Goal: Task Accomplishment & Management: Manage account settings

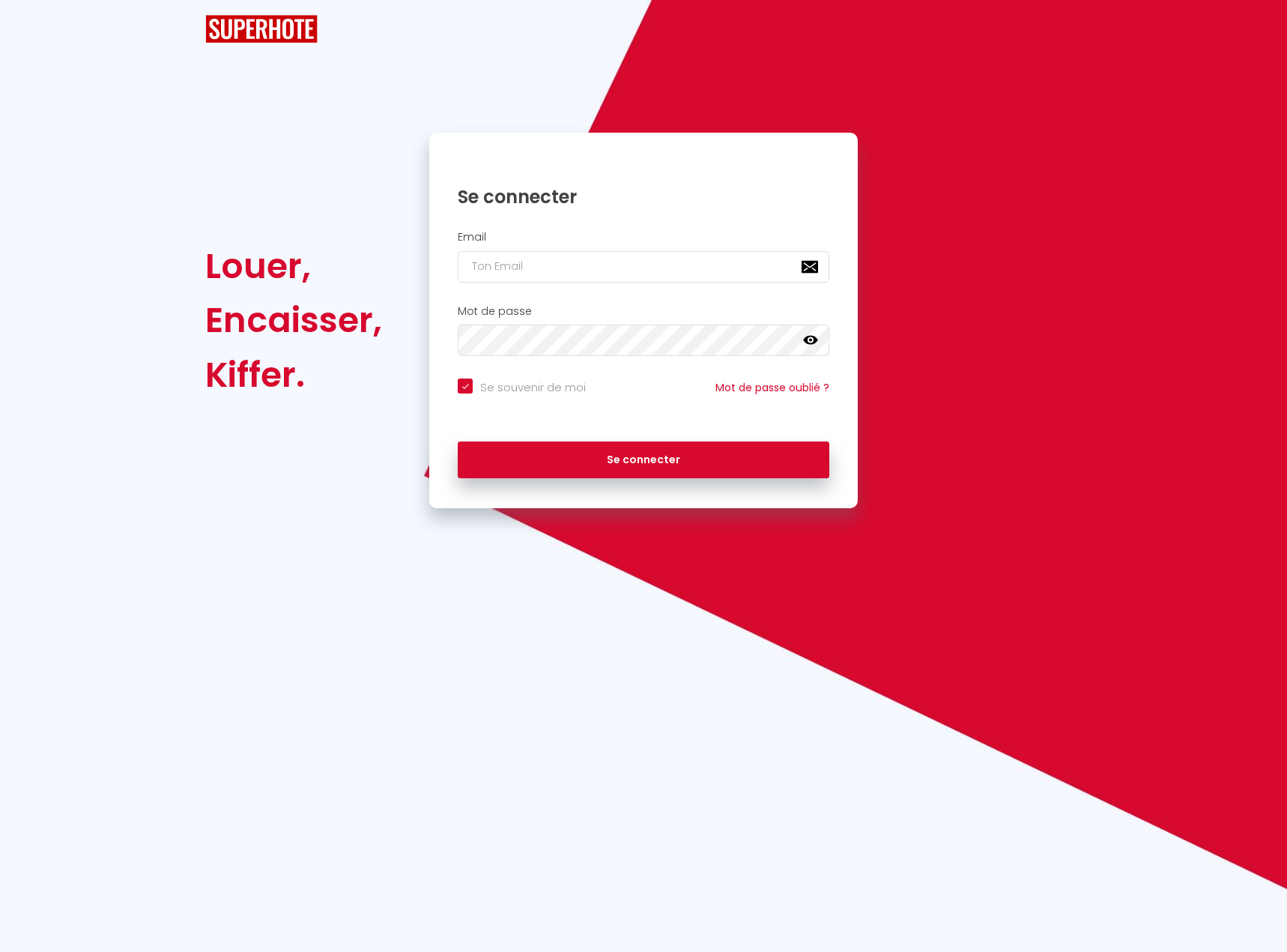
checkbox input "true"
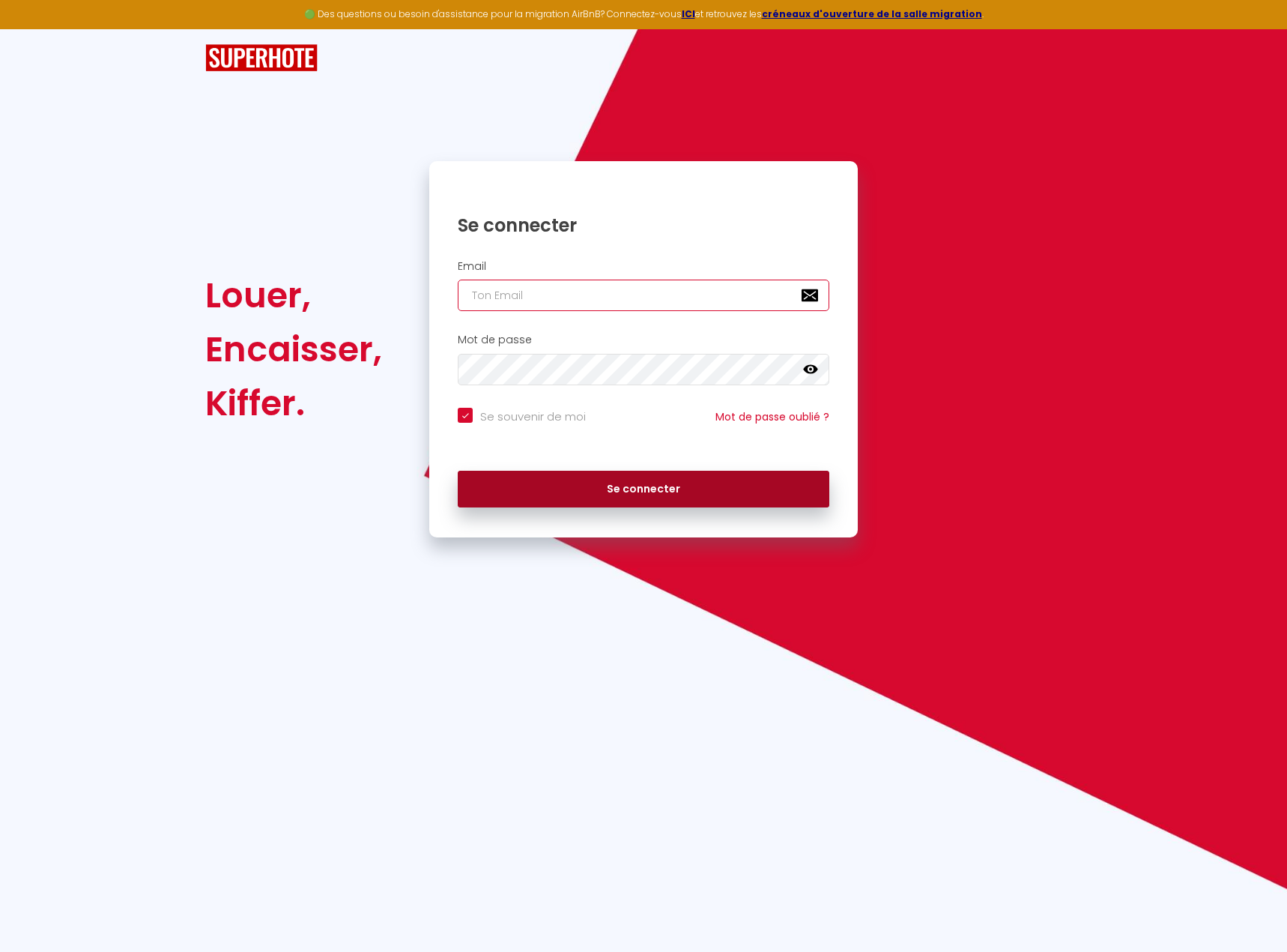
type input "[EMAIL_ADDRESS][DOMAIN_NAME]"
click at [647, 490] on button "Se connecter" at bounding box center [643, 489] width 371 height 38
checkbox input "true"
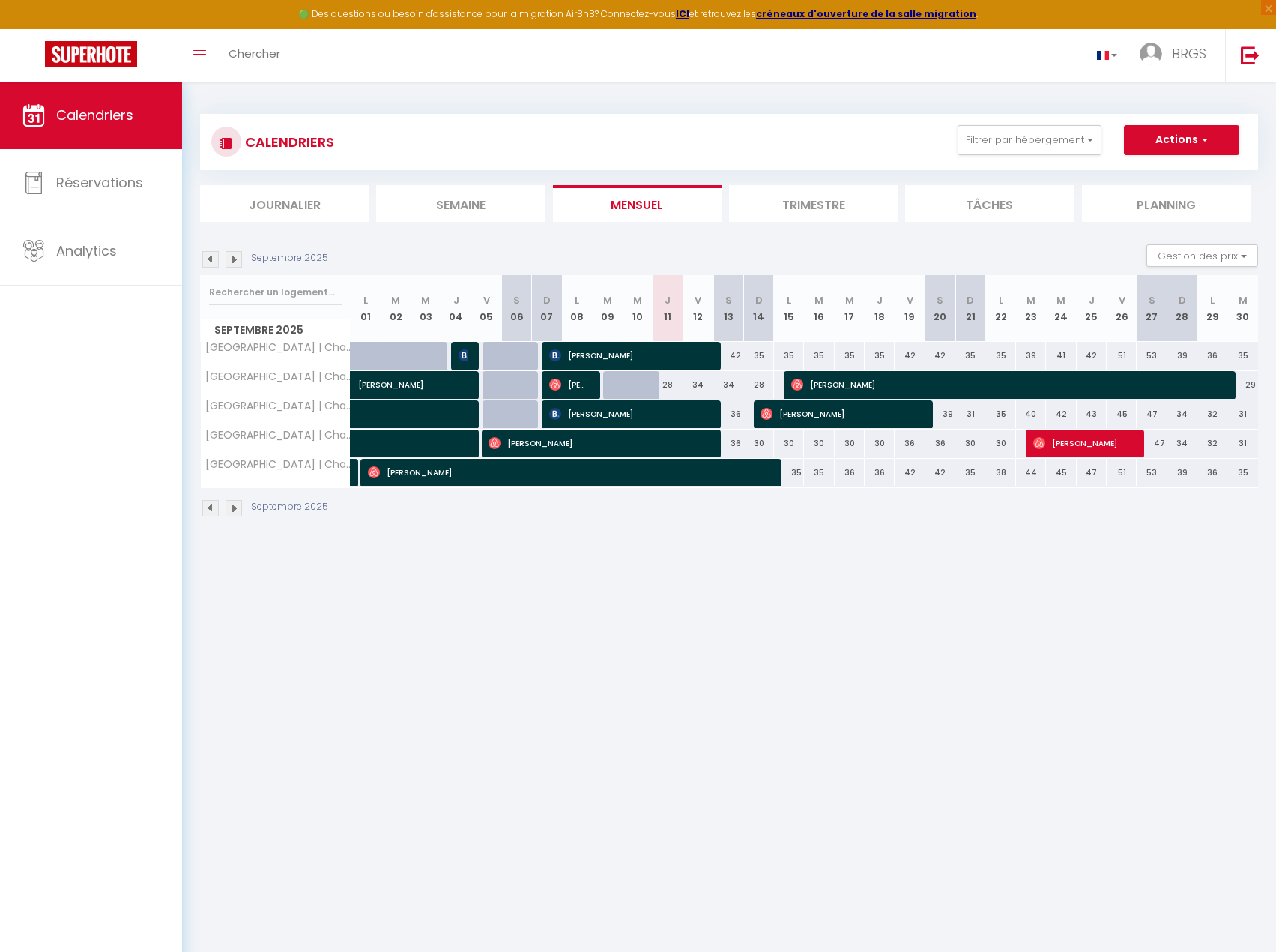
click at [205, 509] on img at bounding box center [210, 508] width 16 height 16
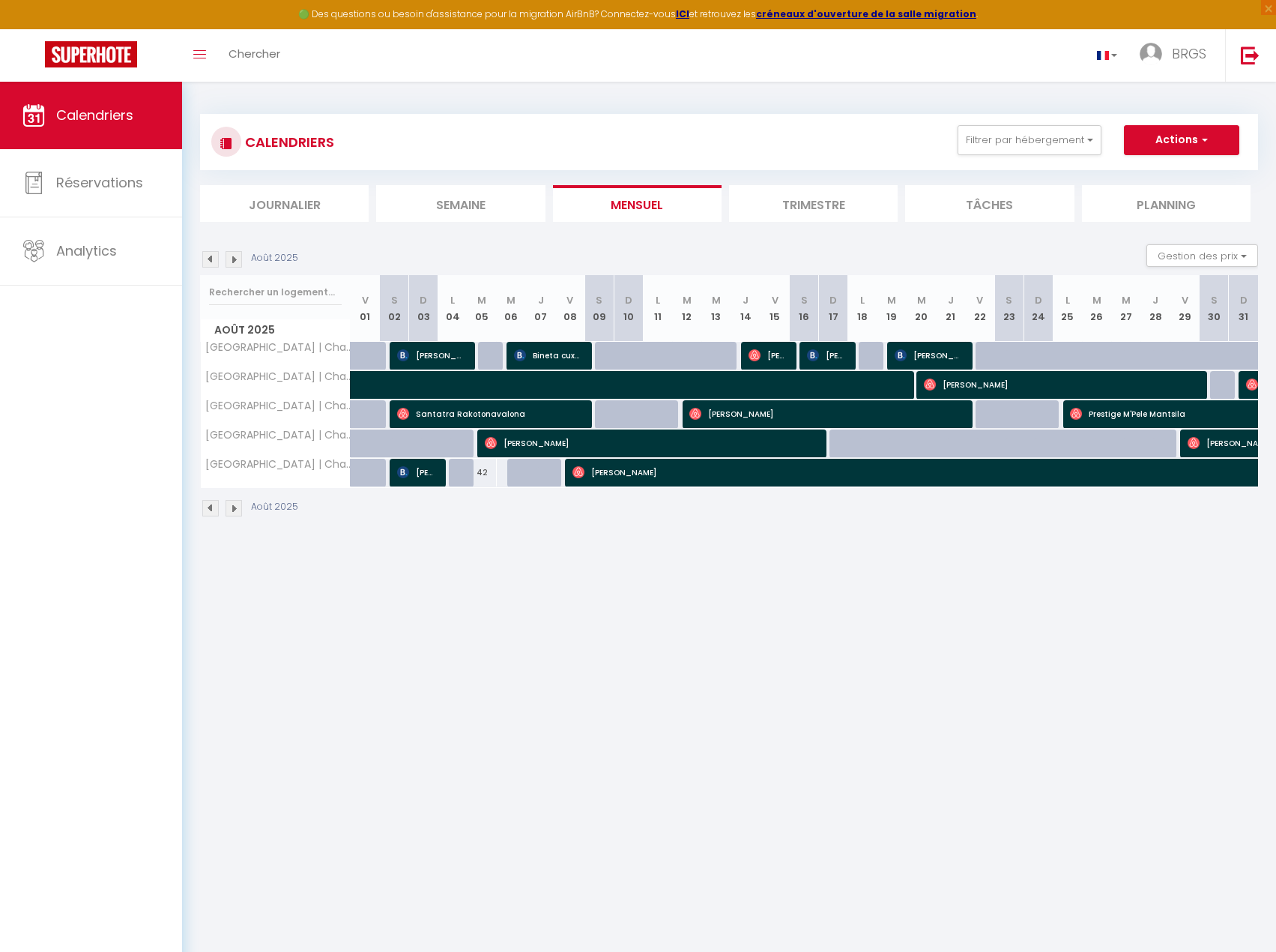
click at [235, 507] on img at bounding box center [234, 508] width 16 height 16
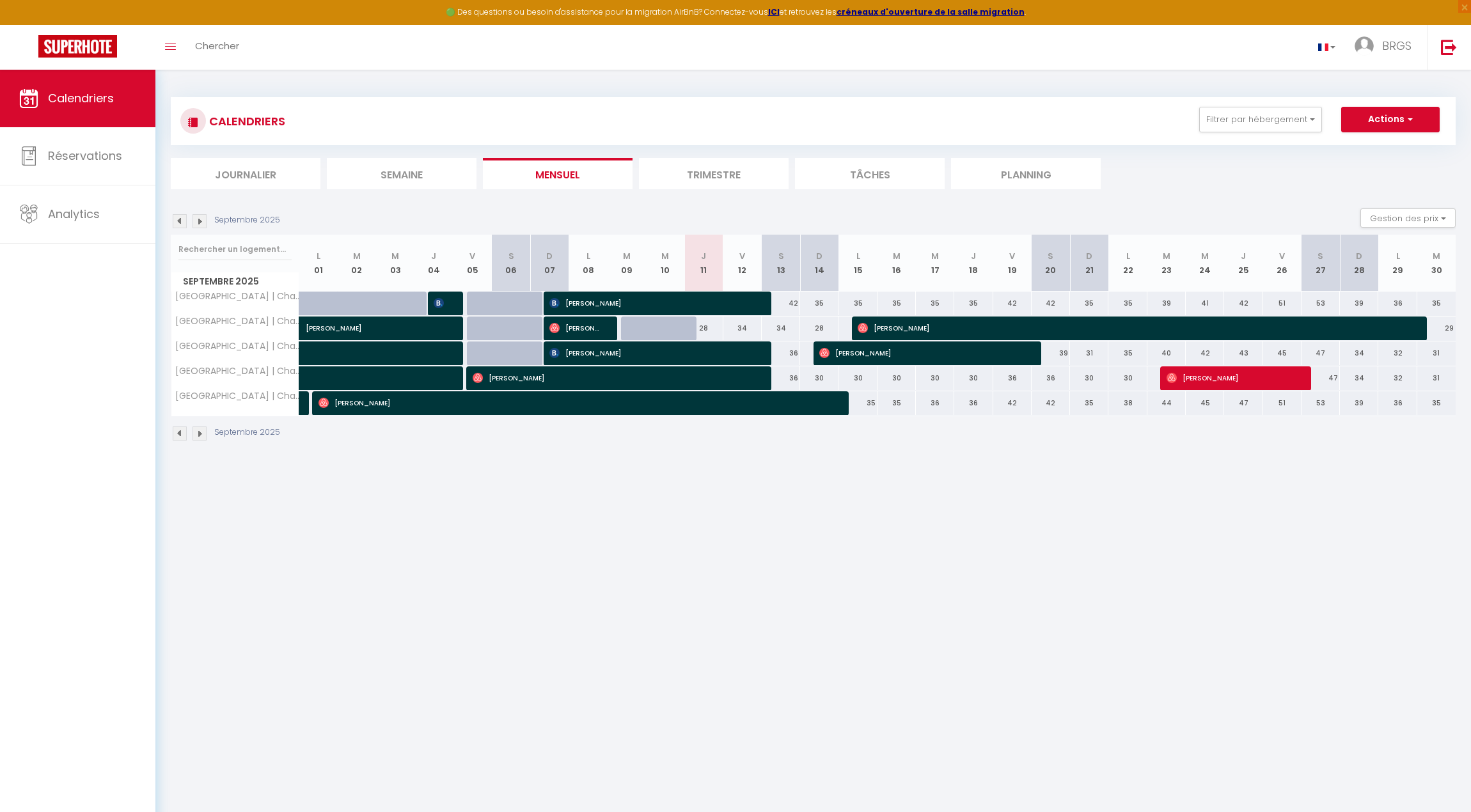
click at [201, 219] on img at bounding box center [199, 221] width 14 height 14
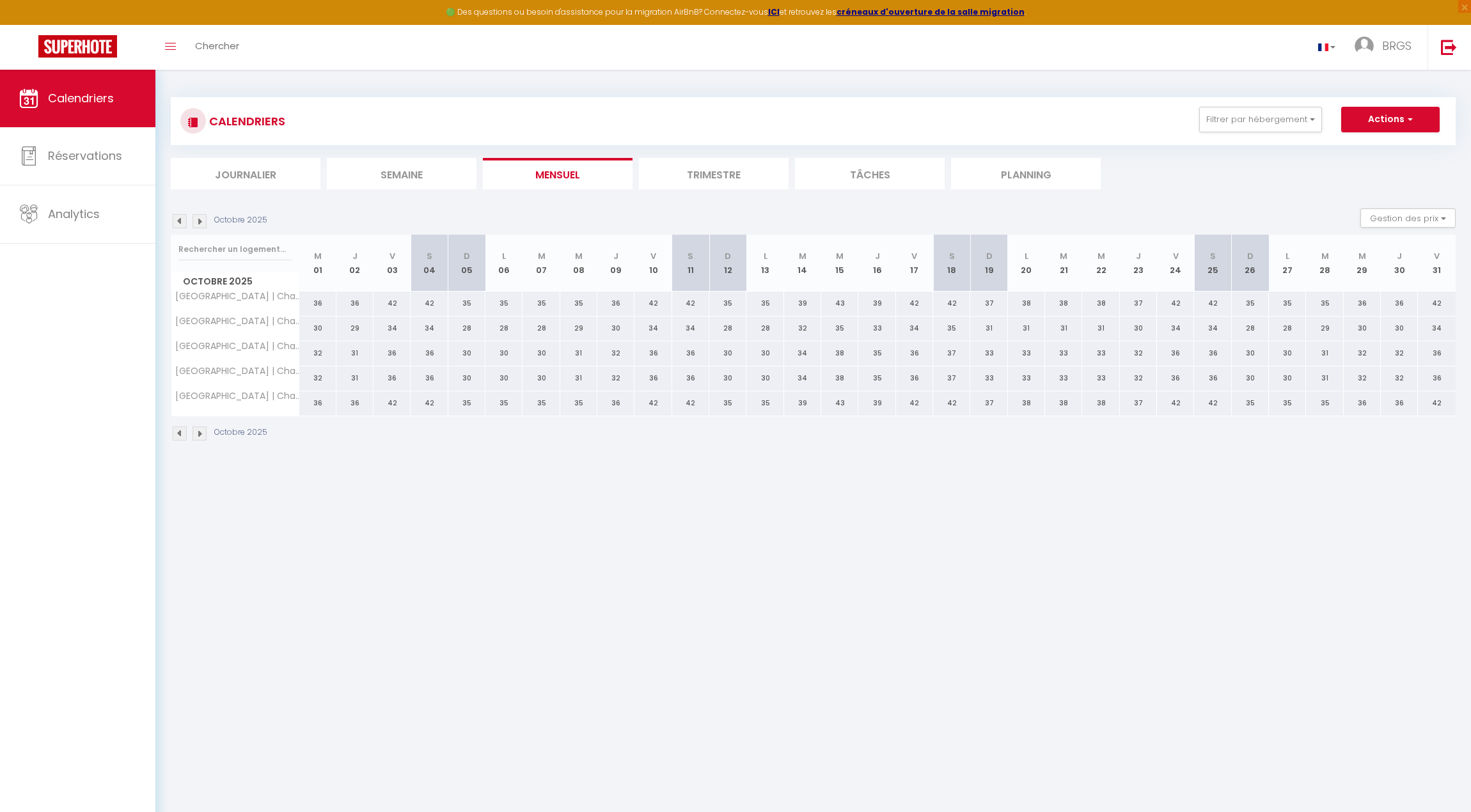
click at [201, 219] on img at bounding box center [199, 221] width 14 height 14
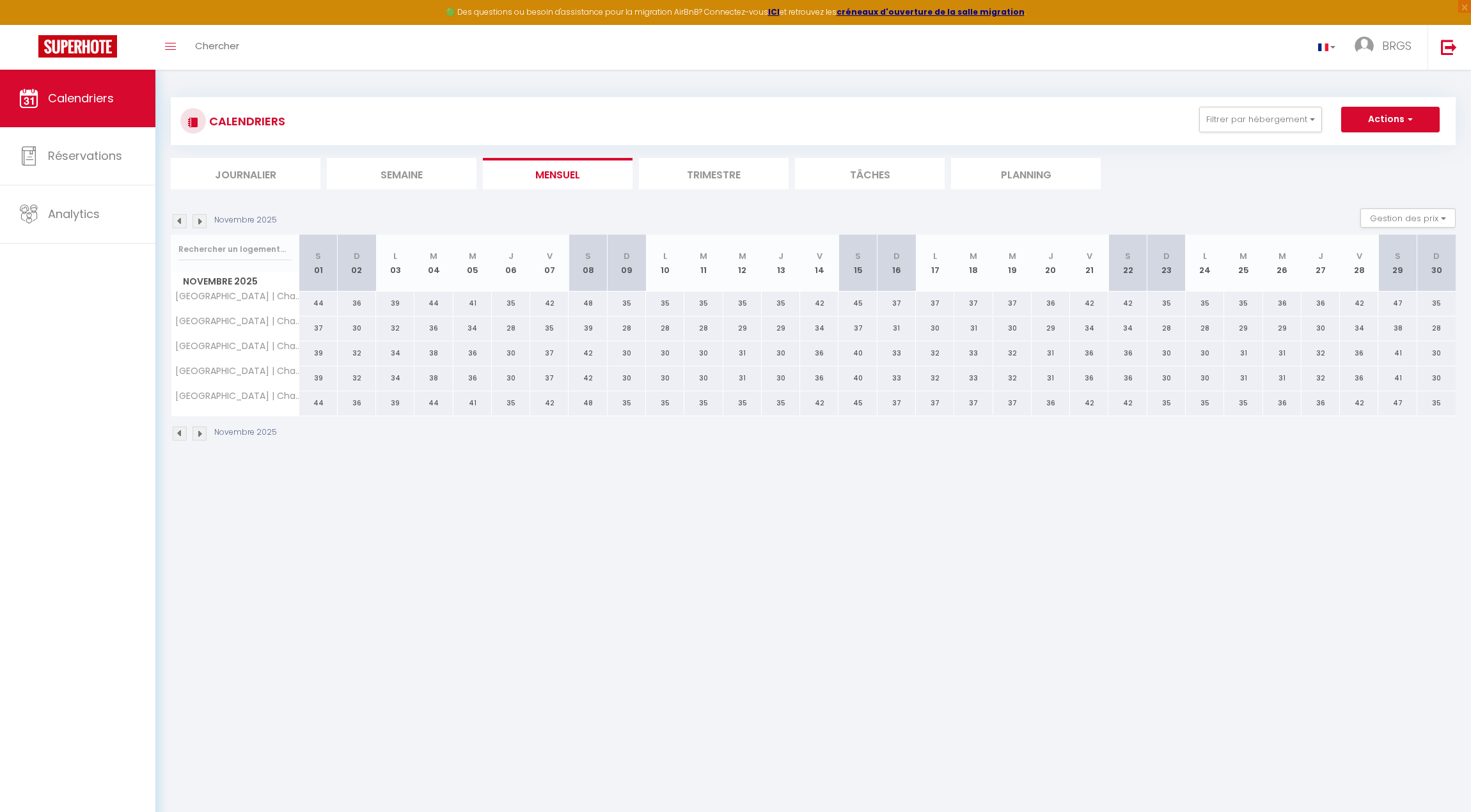
click at [201, 219] on img at bounding box center [199, 221] width 14 height 14
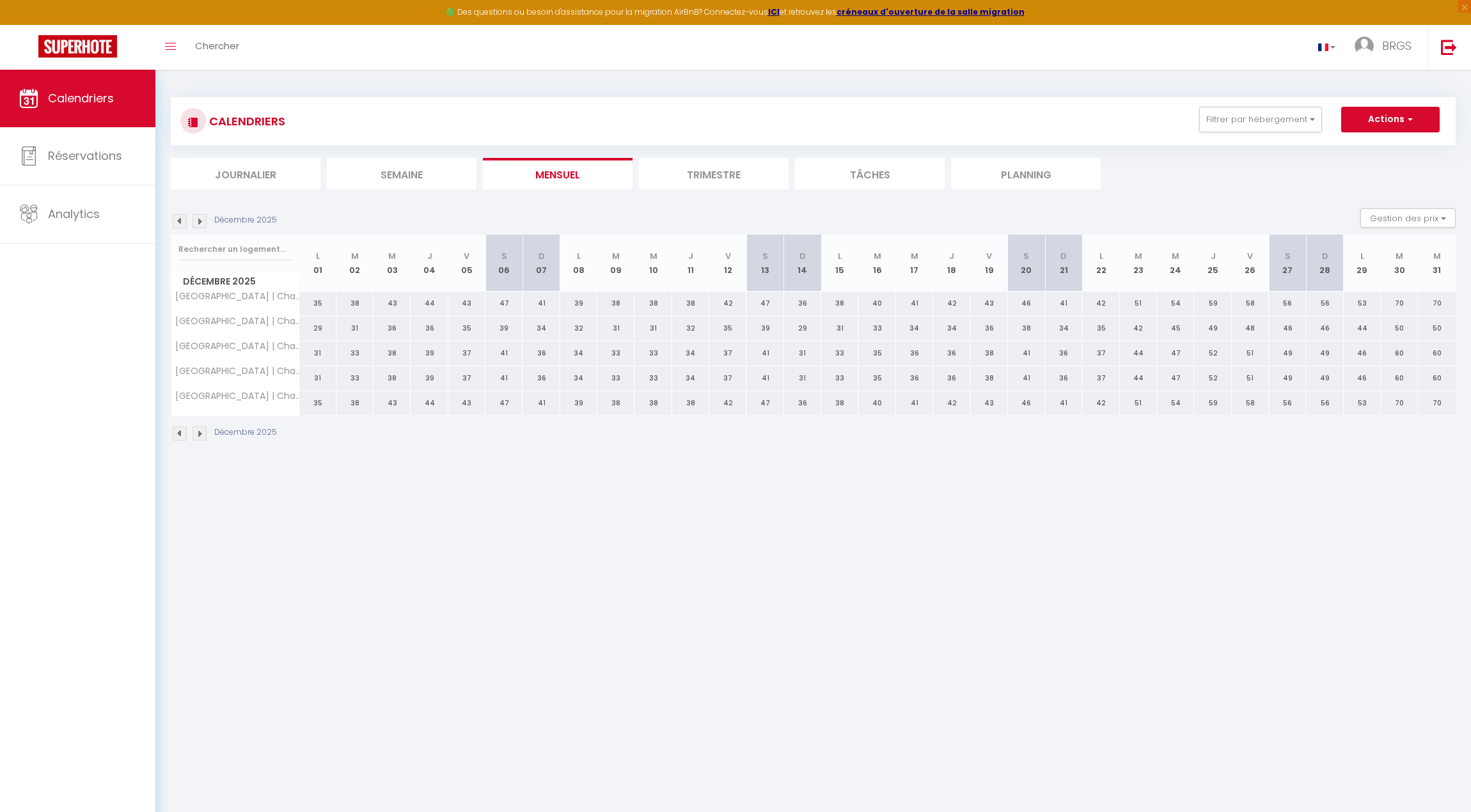
click at [179, 221] on img at bounding box center [179, 221] width 14 height 14
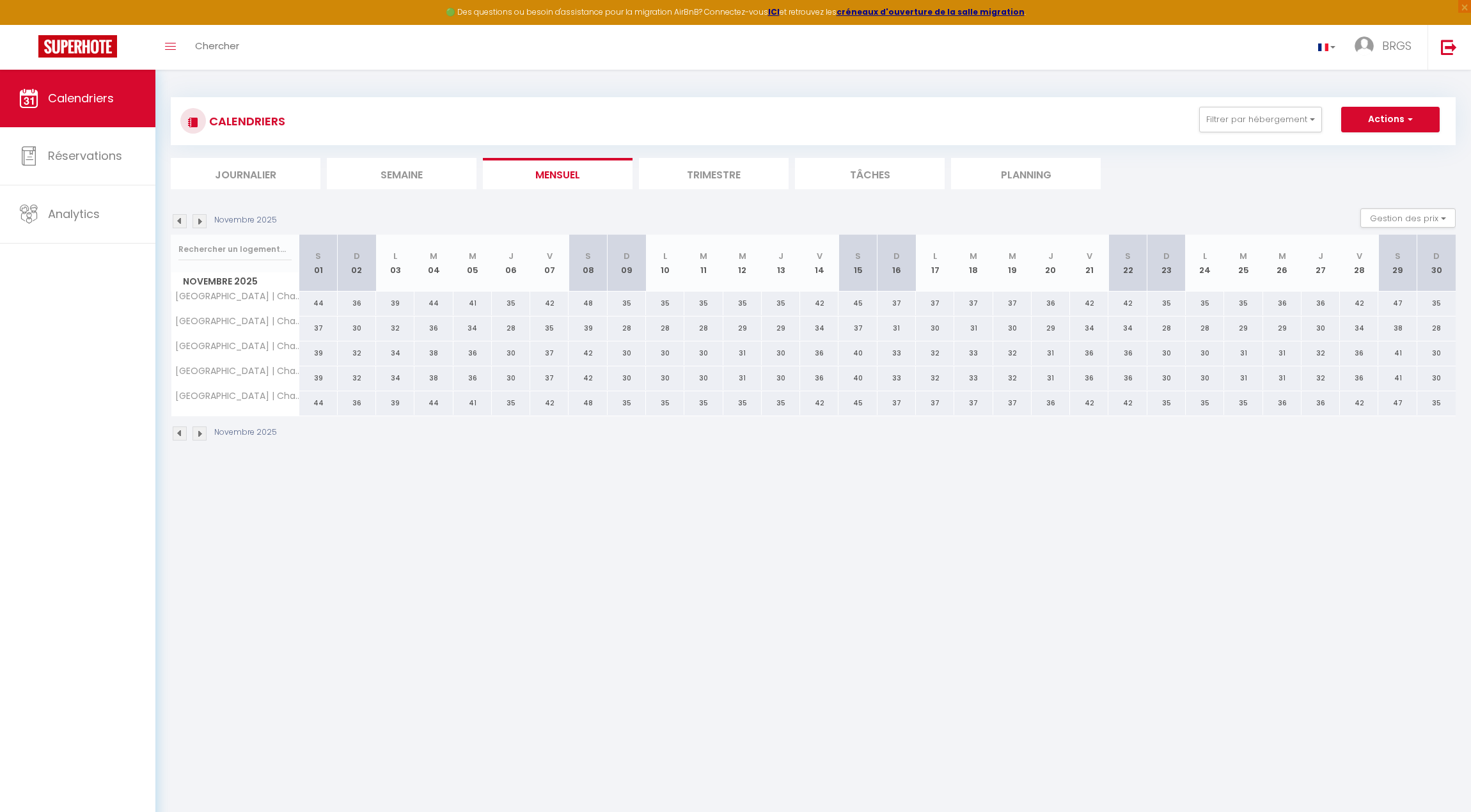
click at [179, 221] on img at bounding box center [179, 221] width 14 height 14
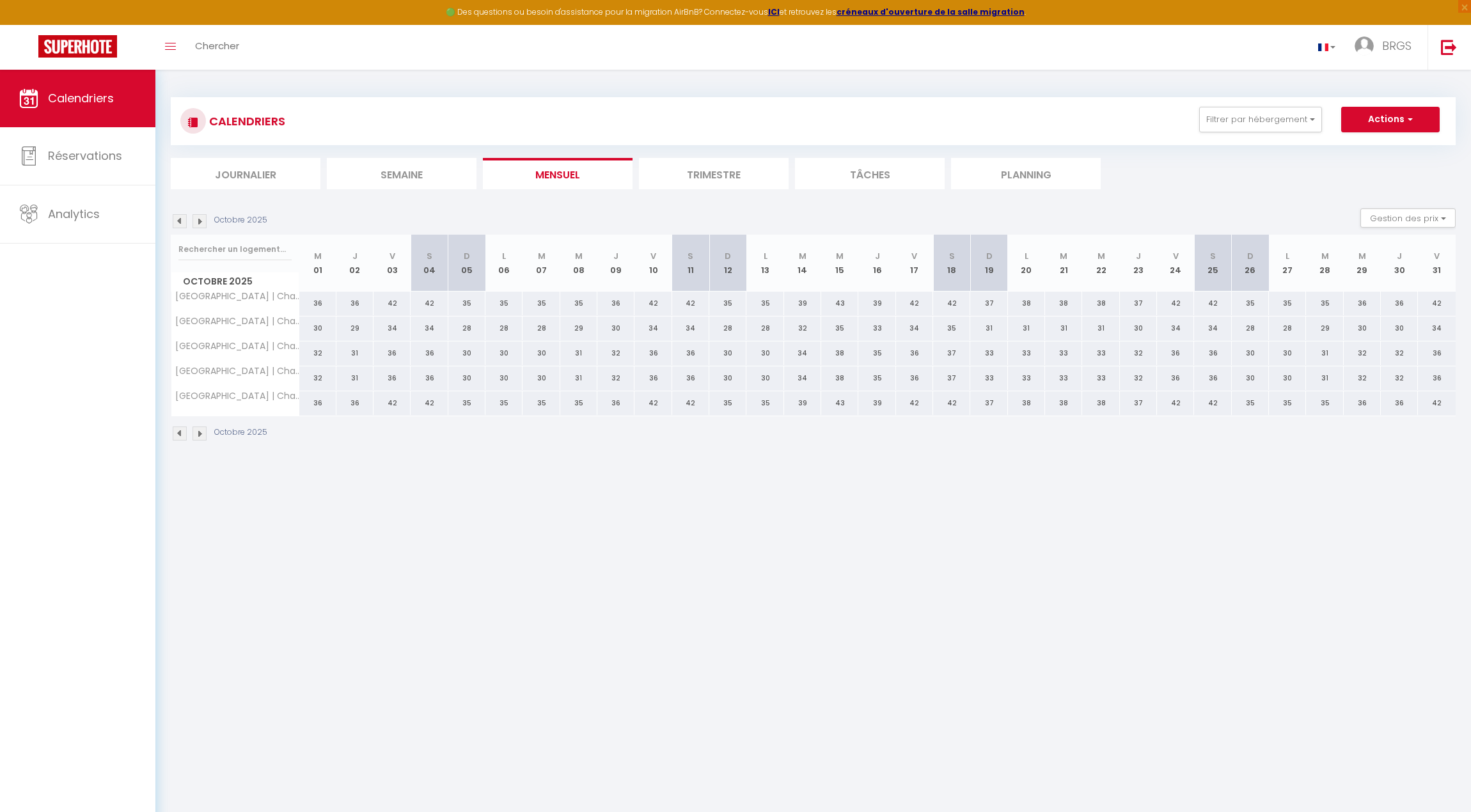
click at [179, 221] on img at bounding box center [179, 221] width 14 height 14
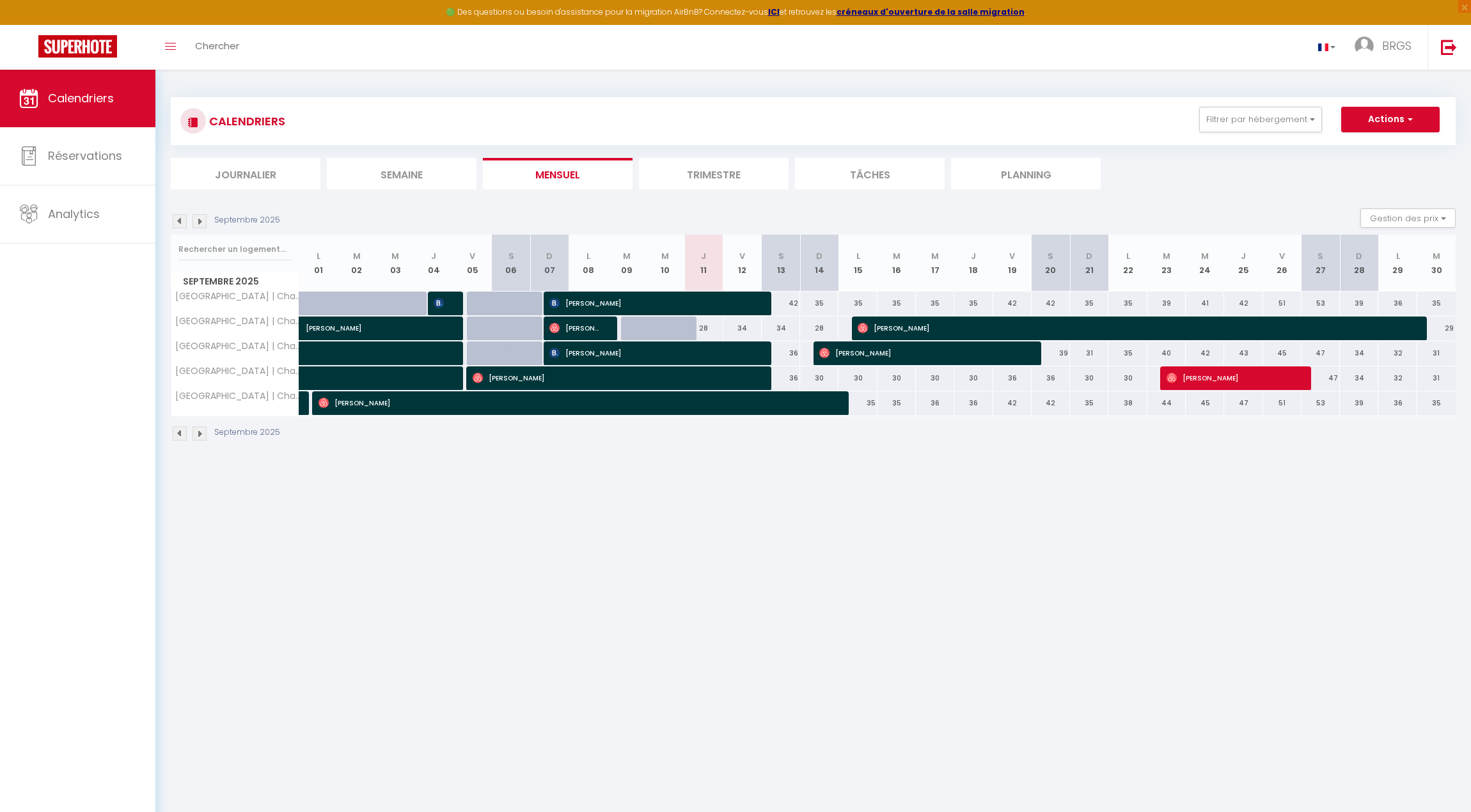
click at [179, 221] on img at bounding box center [179, 221] width 14 height 14
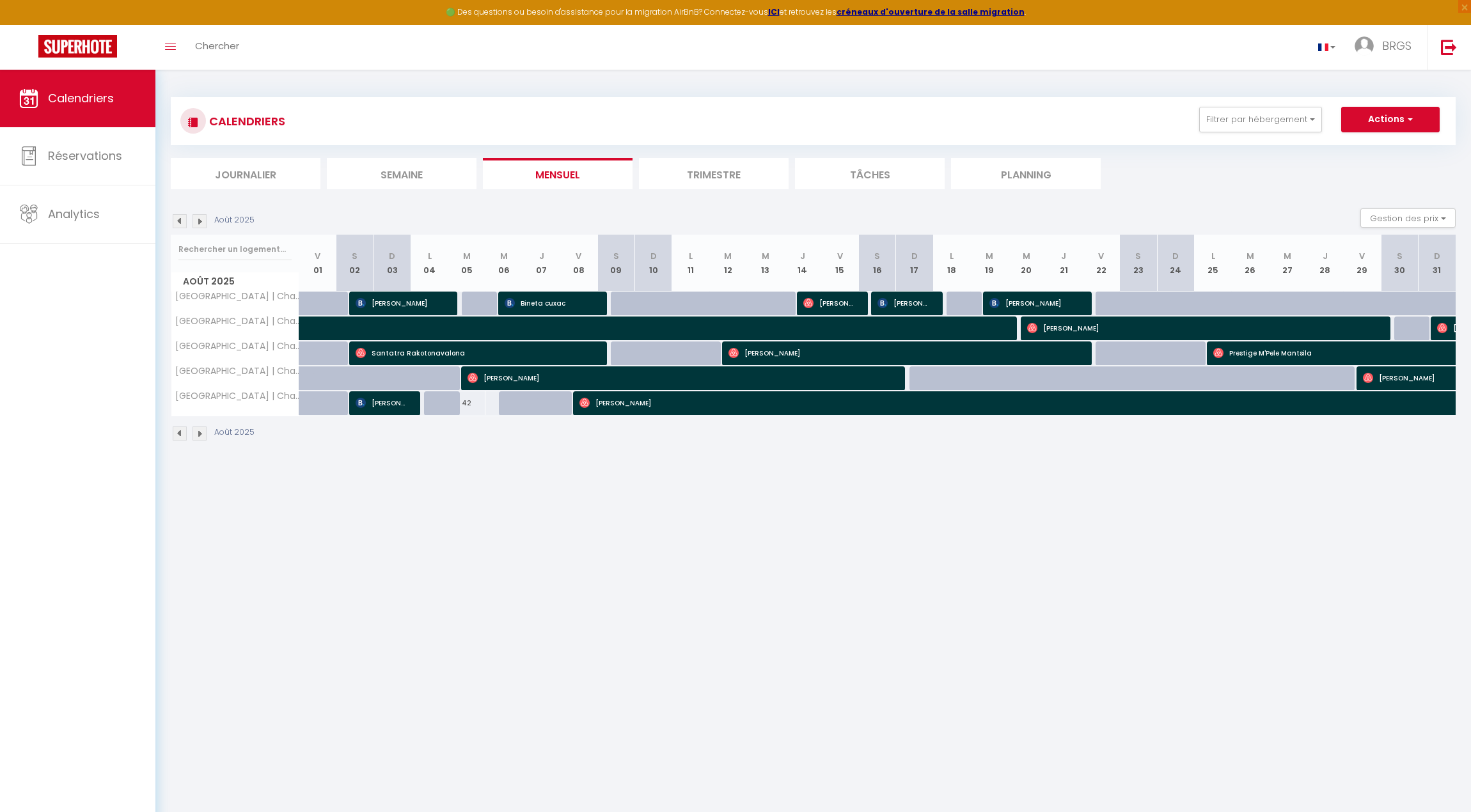
click at [179, 221] on img at bounding box center [179, 221] width 14 height 14
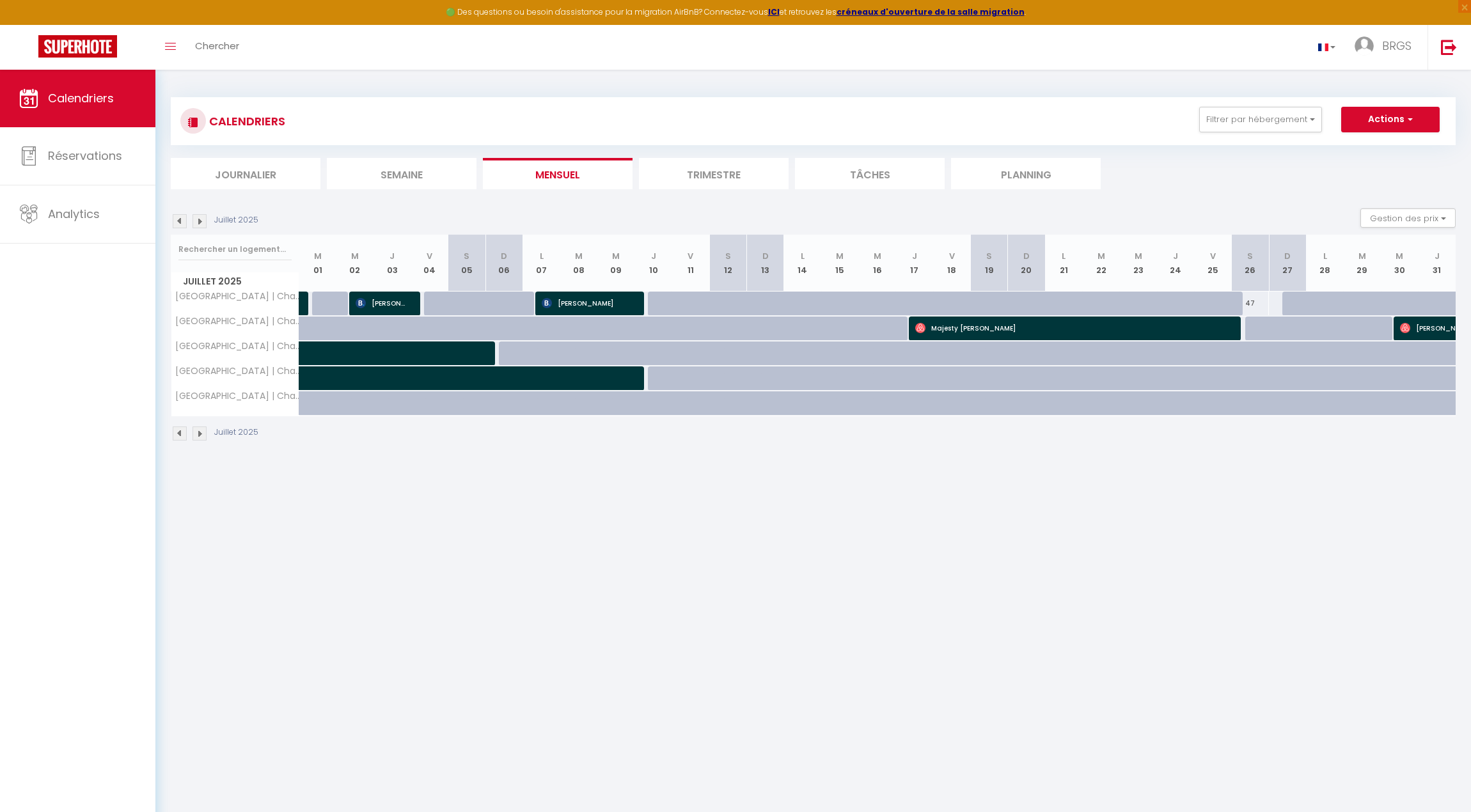
click at [203, 218] on img at bounding box center [199, 221] width 14 height 14
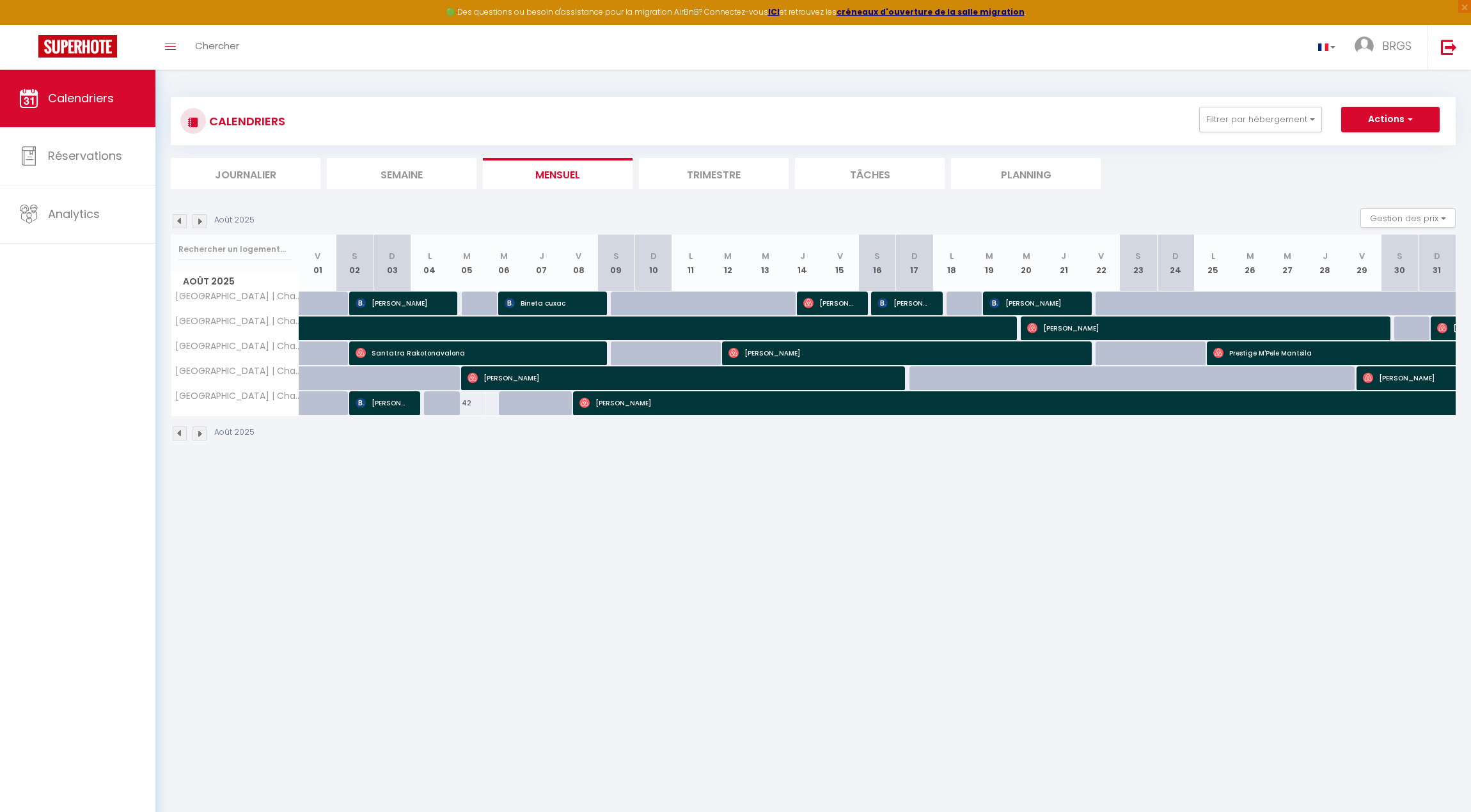
click at [203, 218] on img at bounding box center [199, 221] width 14 height 14
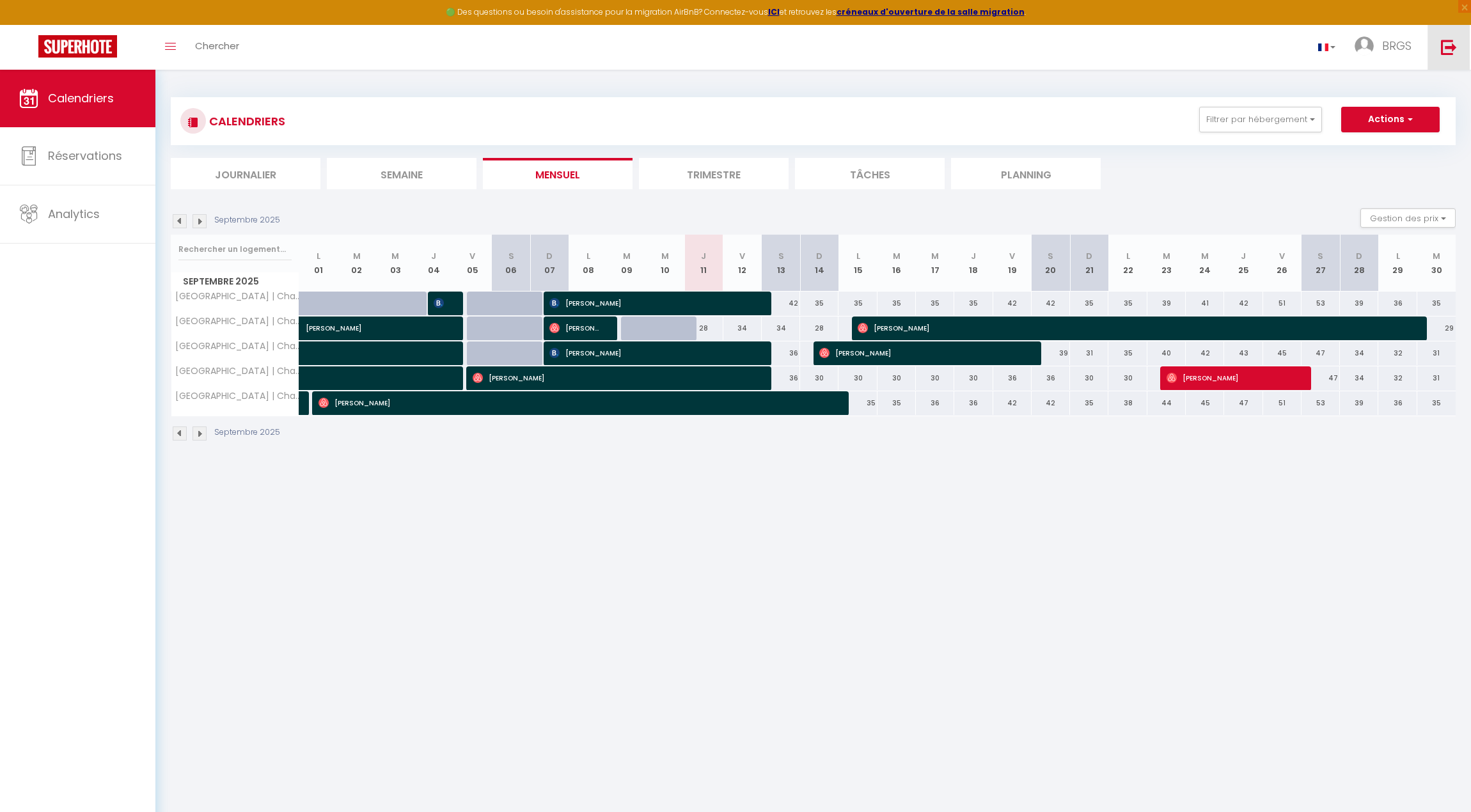
click at [1098, 47] on img at bounding box center [1448, 47] width 16 height 16
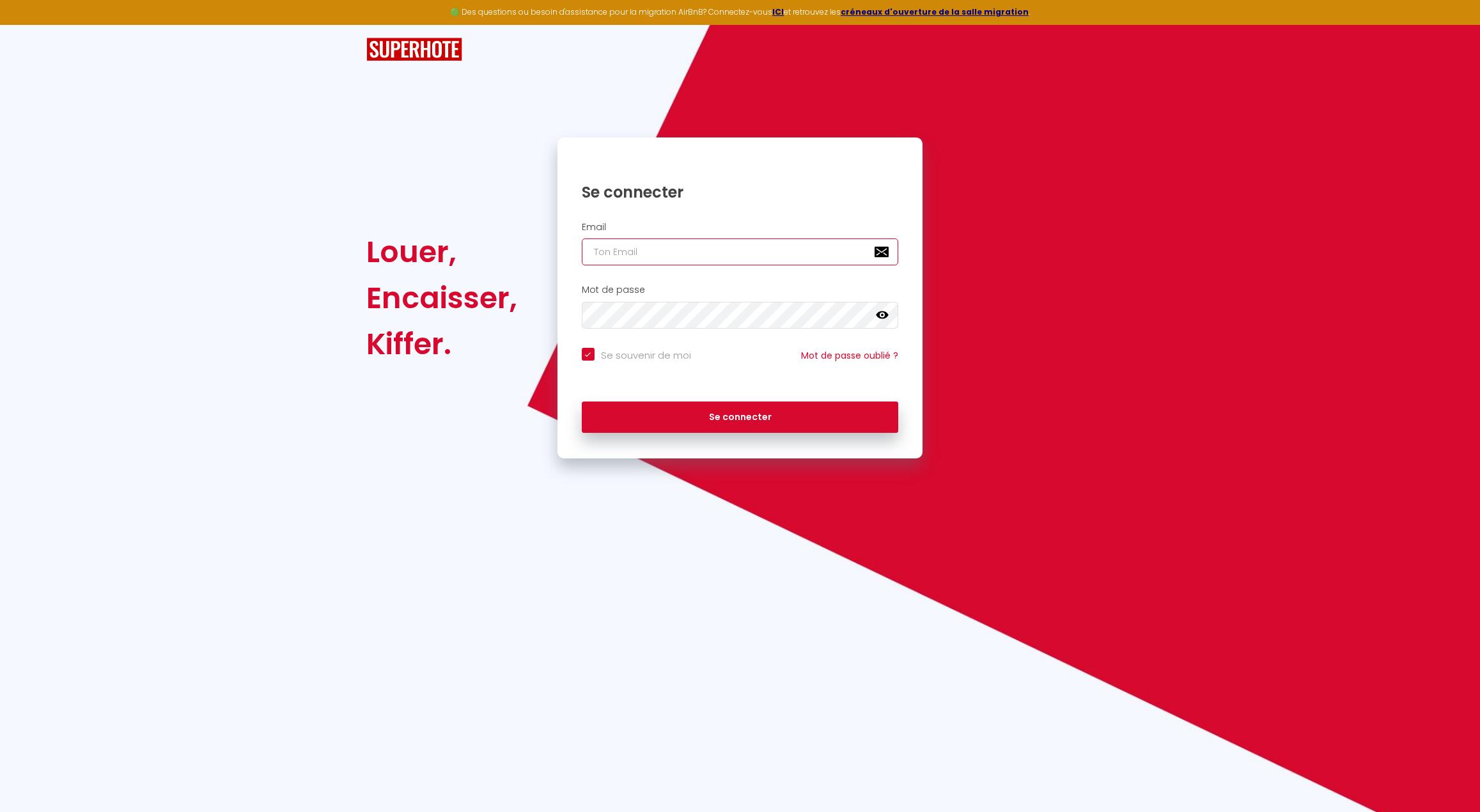
type input "[EMAIL_ADDRESS][DOMAIN_NAME]"
checkbox input "true"
